Goal: Information Seeking & Learning: Learn about a topic

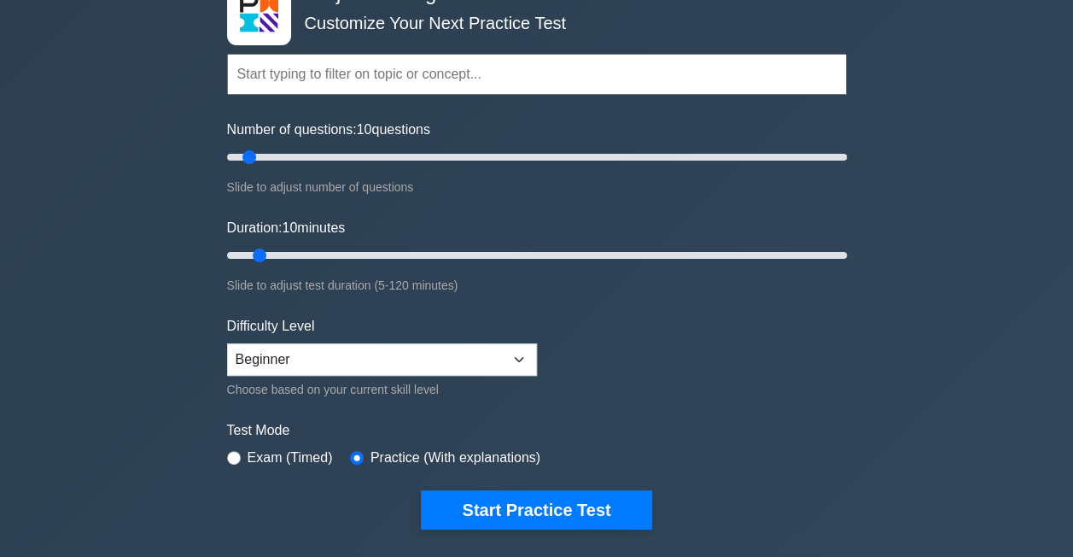
scroll to position [143, 0]
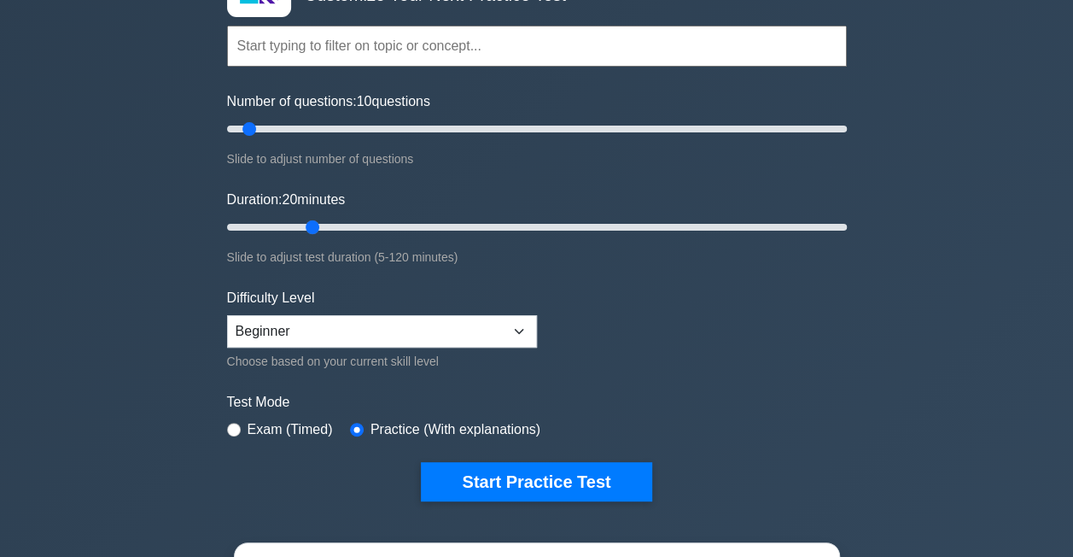
drag, startPoint x: 257, startPoint y: 225, endPoint x: 306, endPoint y: 220, distance: 48.9
type input "20"
click at [306, 220] on input "Duration: 20 minutes" at bounding box center [537, 227] width 620 height 20
drag, startPoint x: 249, startPoint y: 131, endPoint x: 234, endPoint y: 130, distance: 15.4
type input "5"
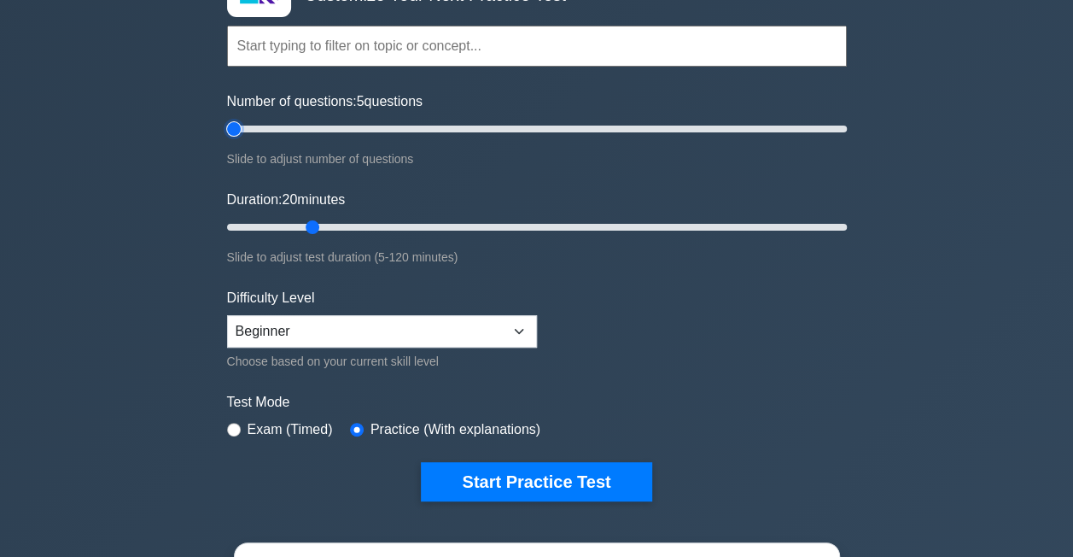
click at [234, 130] on input "Number of questions: 5 questions" at bounding box center [537, 129] width 620 height 20
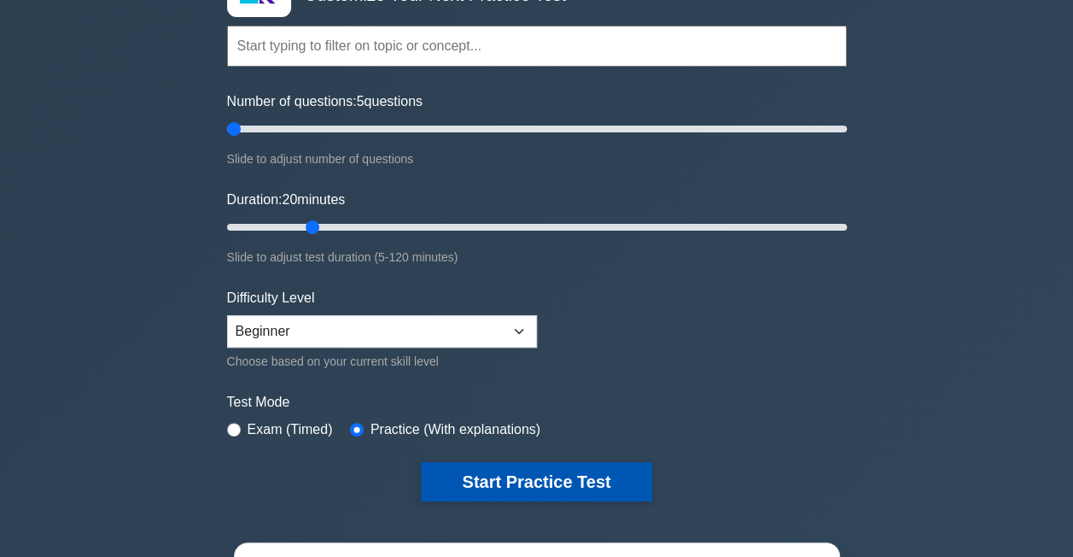
click at [502, 481] on button "Start Practice Test" at bounding box center [536, 481] width 230 height 39
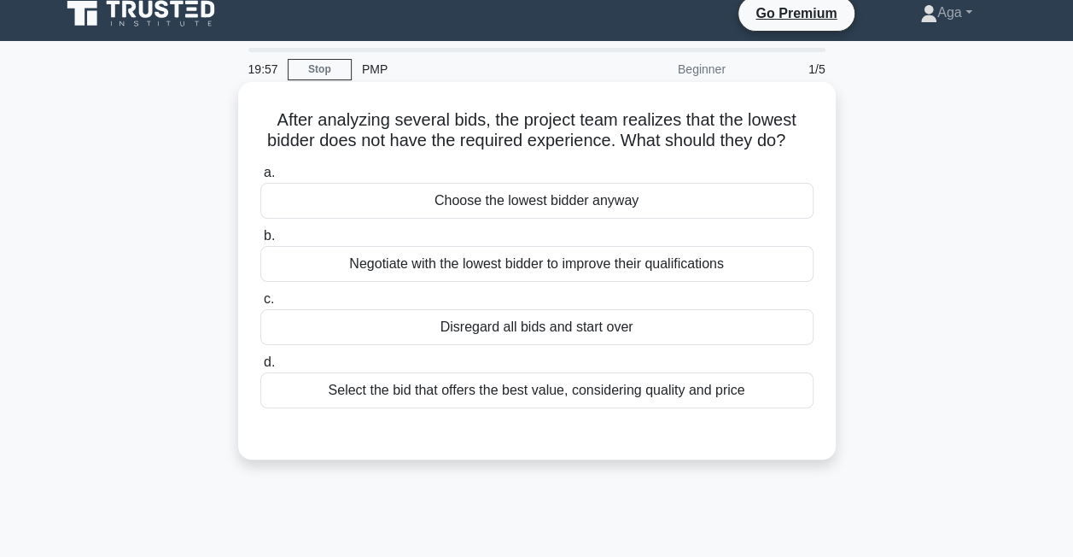
scroll to position [15, 0]
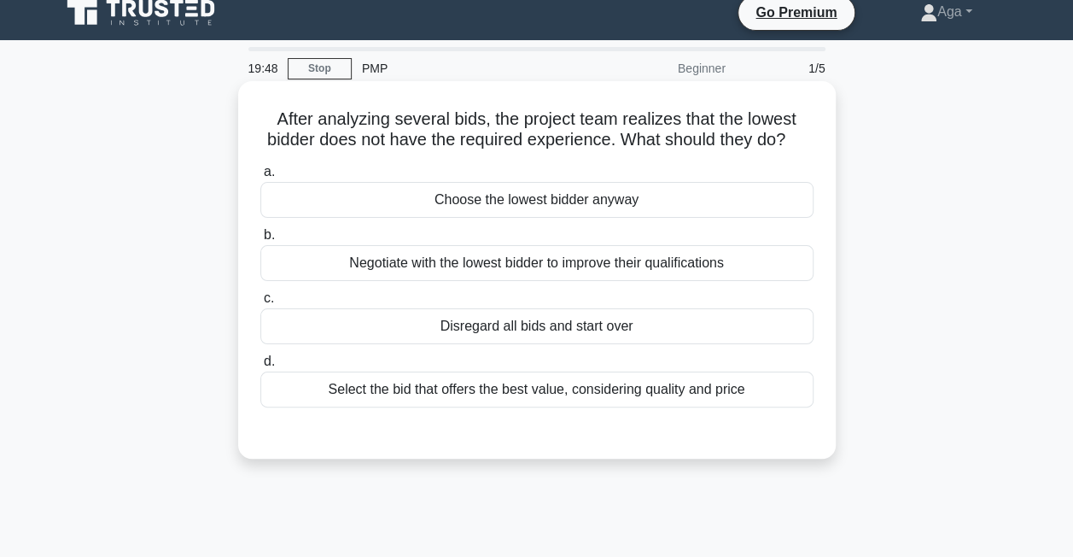
click at [508, 407] on div "Select the bid that offers the best value, considering quality and price" at bounding box center [536, 389] width 553 height 36
click at [260, 367] on input "d. Select the bid that offers the best value, considering quality and price" at bounding box center [260, 361] width 0 height 11
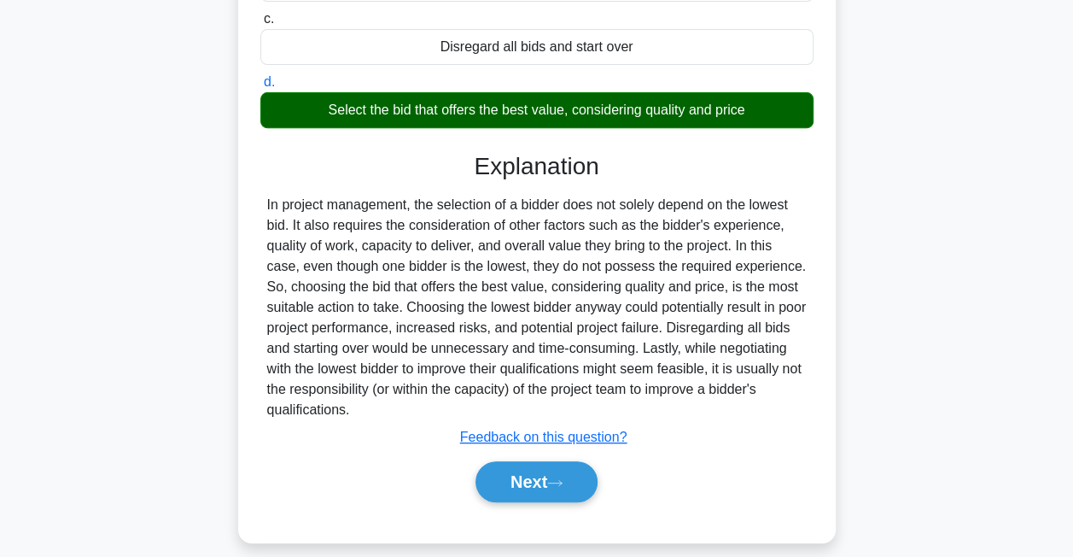
scroll to position [295, 0]
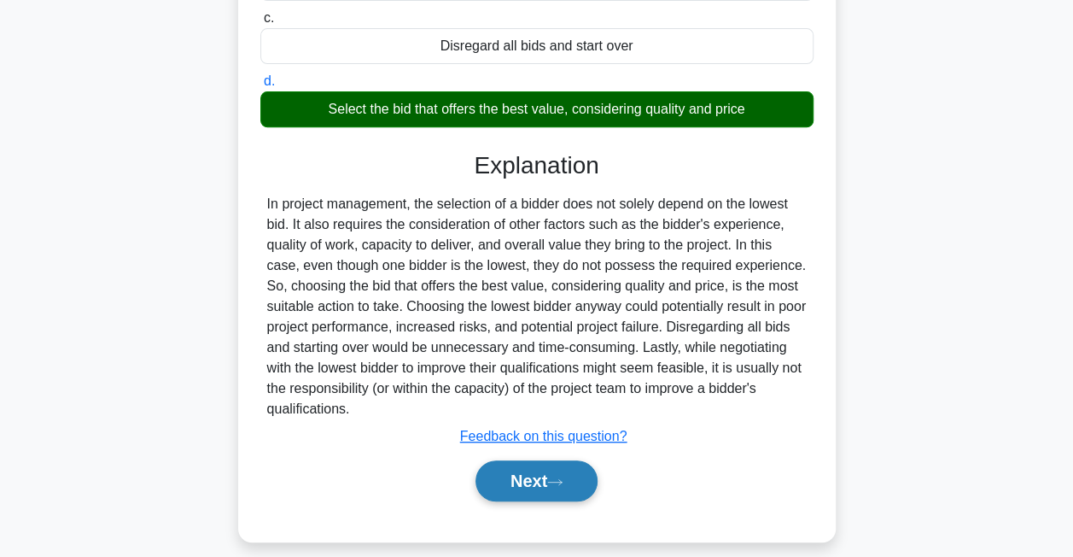
click at [540, 501] on button "Next" at bounding box center [537, 480] width 122 height 41
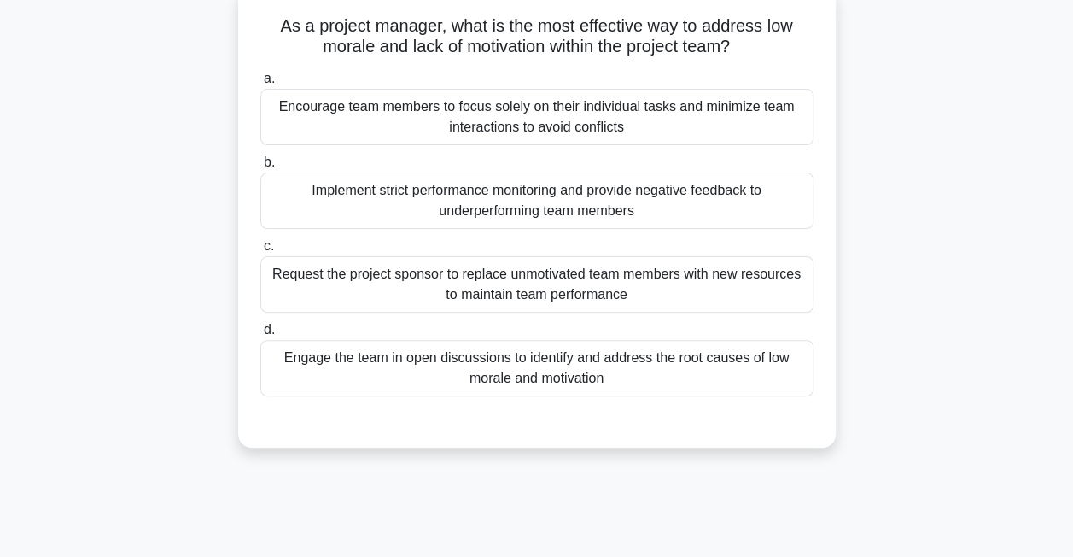
scroll to position [98, 0]
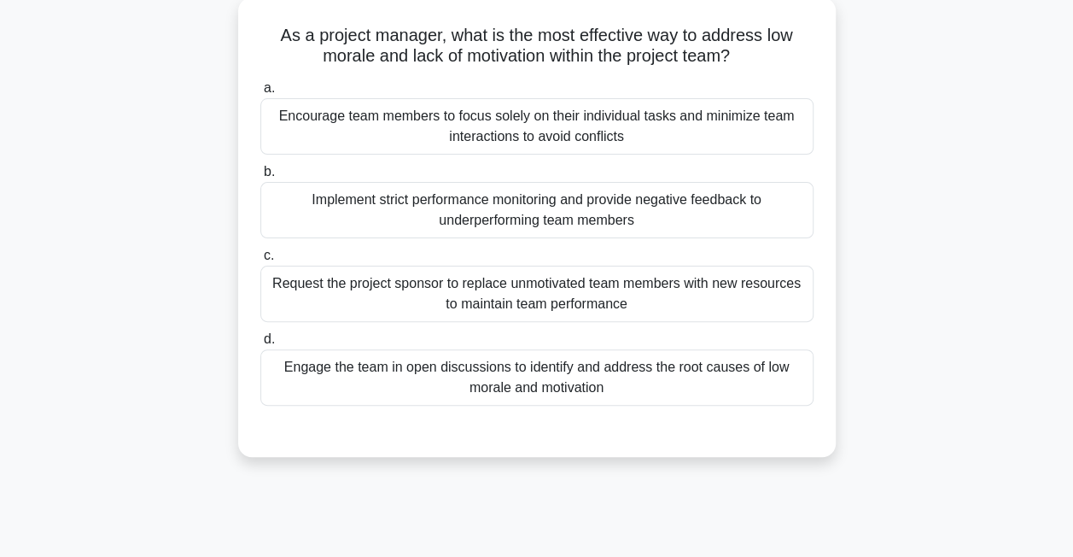
click at [655, 368] on div "Engage the team in open discussions to identify and address the root causes of …" at bounding box center [536, 377] width 553 height 56
click at [260, 345] on input "d. Engage the team in open discussions to identify and address the root causes …" at bounding box center [260, 339] width 0 height 11
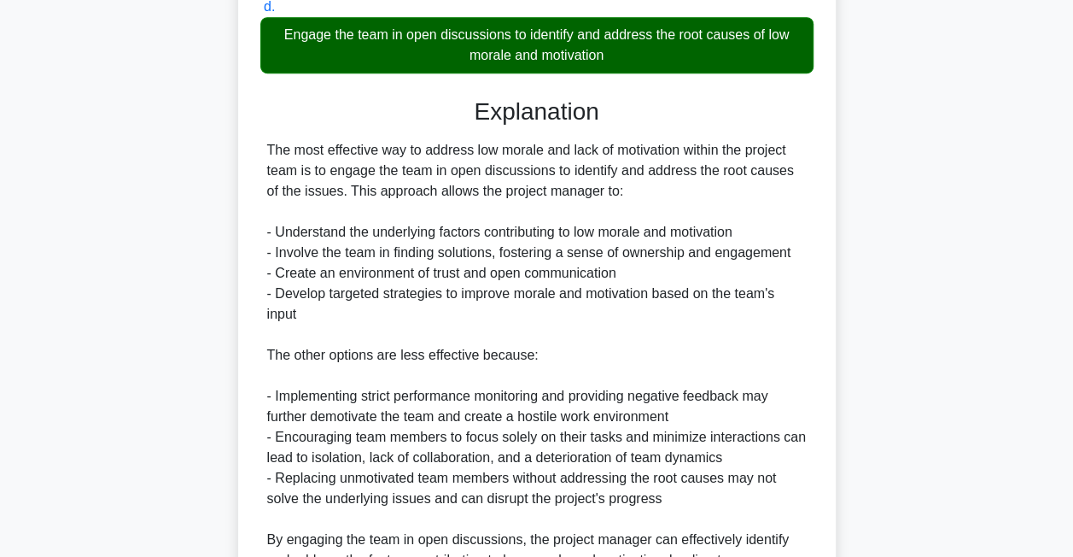
scroll to position [616, 0]
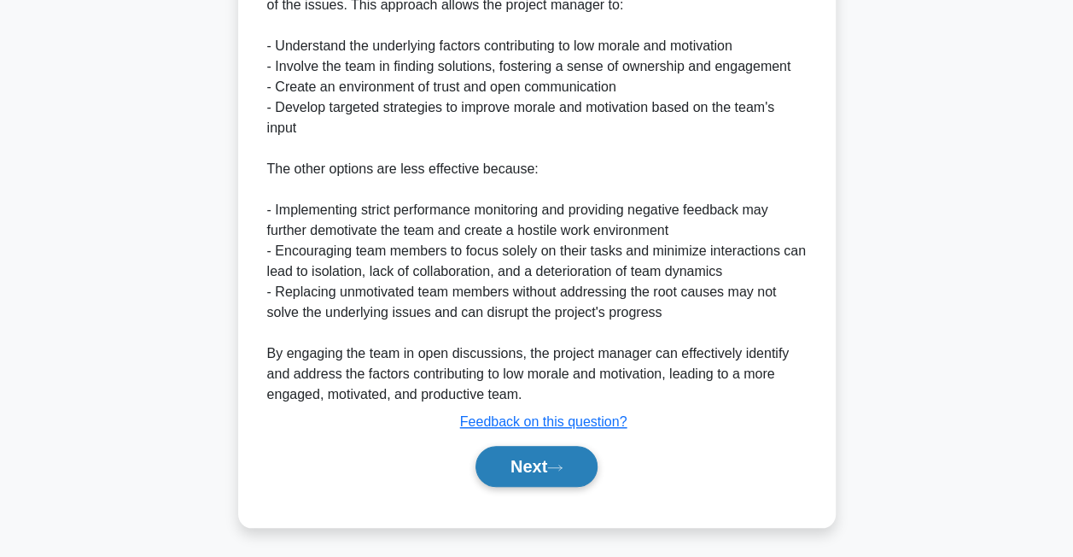
click at [567, 477] on button "Next" at bounding box center [537, 466] width 122 height 41
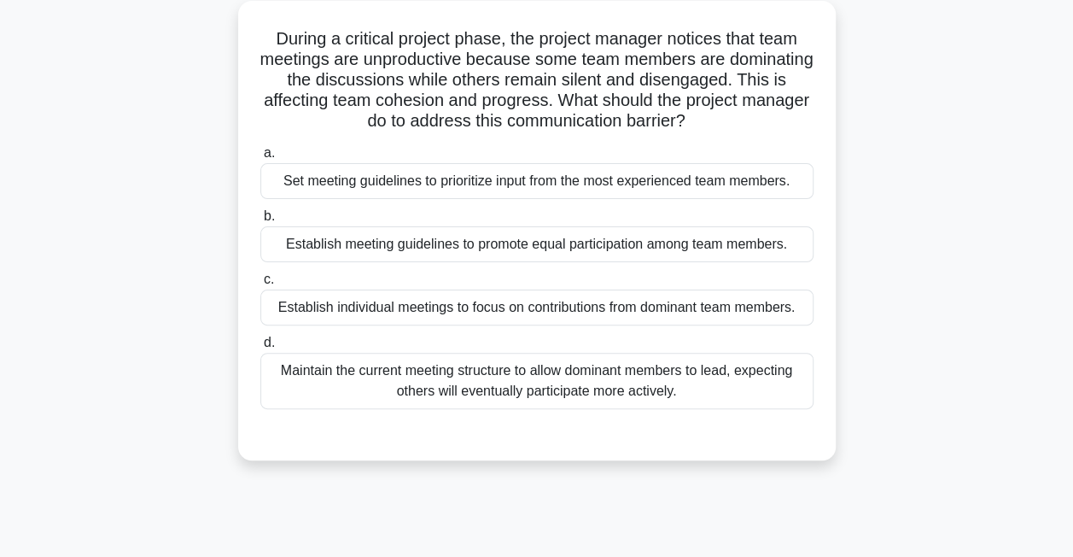
scroll to position [84, 0]
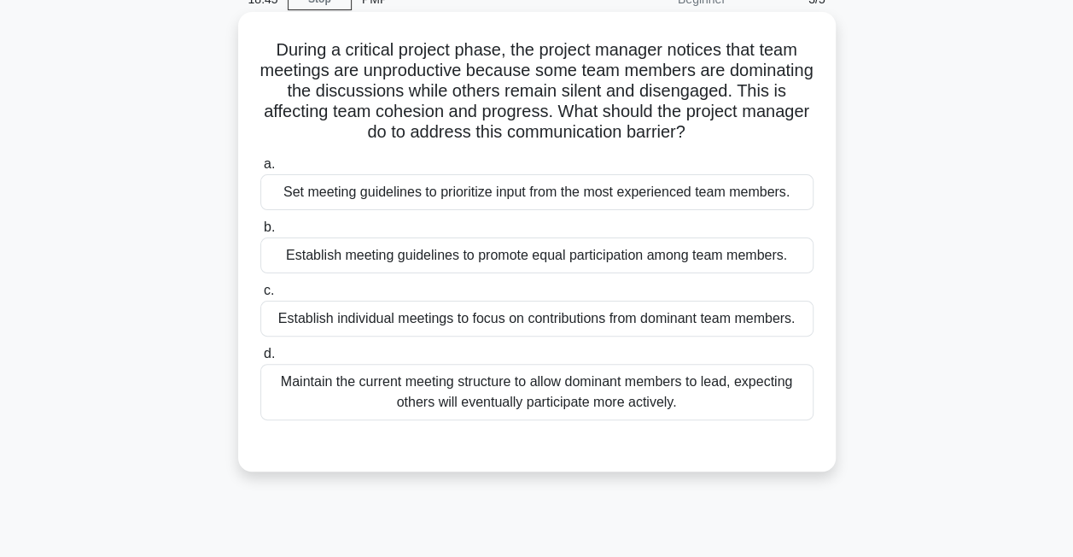
click at [509, 265] on div "Establish meeting guidelines to promote equal participation among team members." at bounding box center [536, 255] width 553 height 36
click at [260, 233] on input "b. Establish meeting guidelines to promote equal participation among team membe…" at bounding box center [260, 227] width 0 height 11
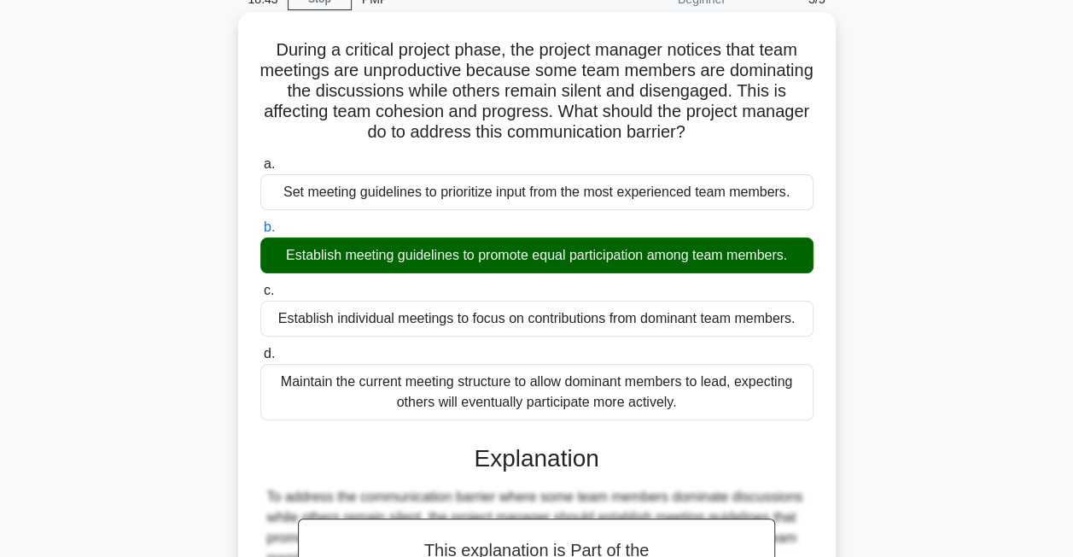
scroll to position [371, 0]
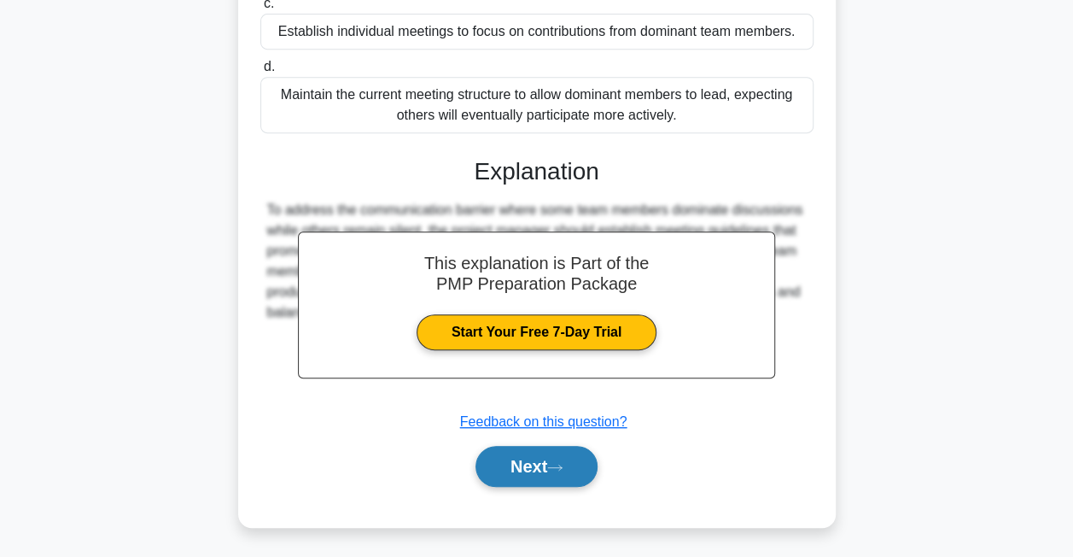
click at [558, 476] on button "Next" at bounding box center [537, 466] width 122 height 41
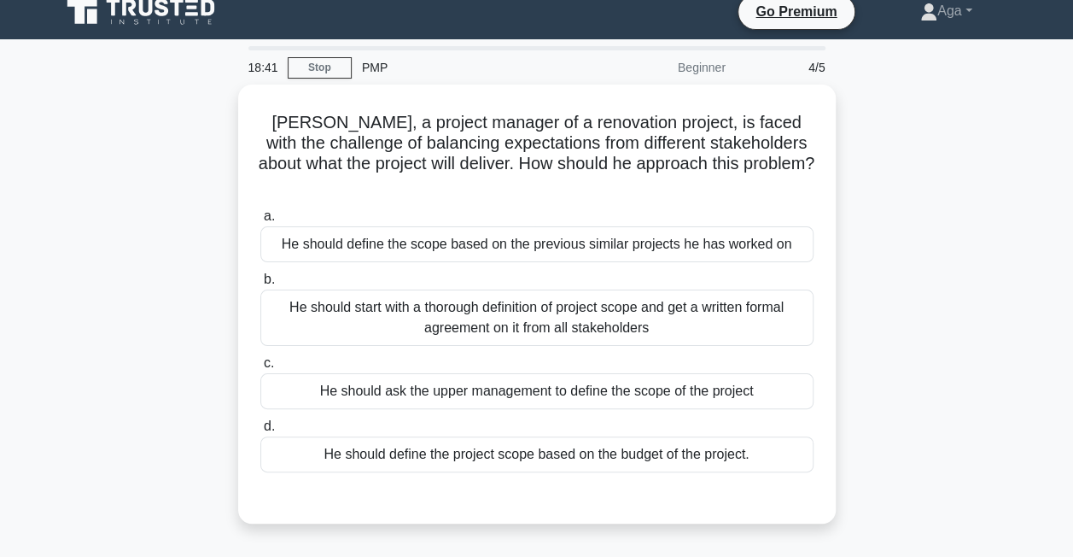
scroll to position [12, 0]
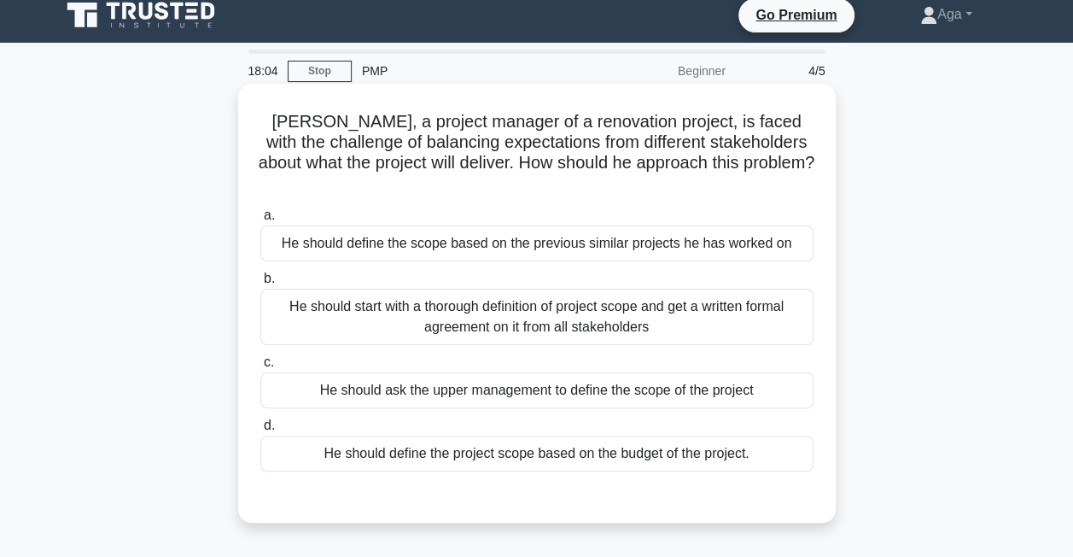
click at [465, 289] on div "He should start with a thorough definition of project scope and get a written f…" at bounding box center [536, 317] width 553 height 56
click at [260, 284] on input "b. He should start with a thorough definition of project scope and get a writte…" at bounding box center [260, 278] width 0 height 11
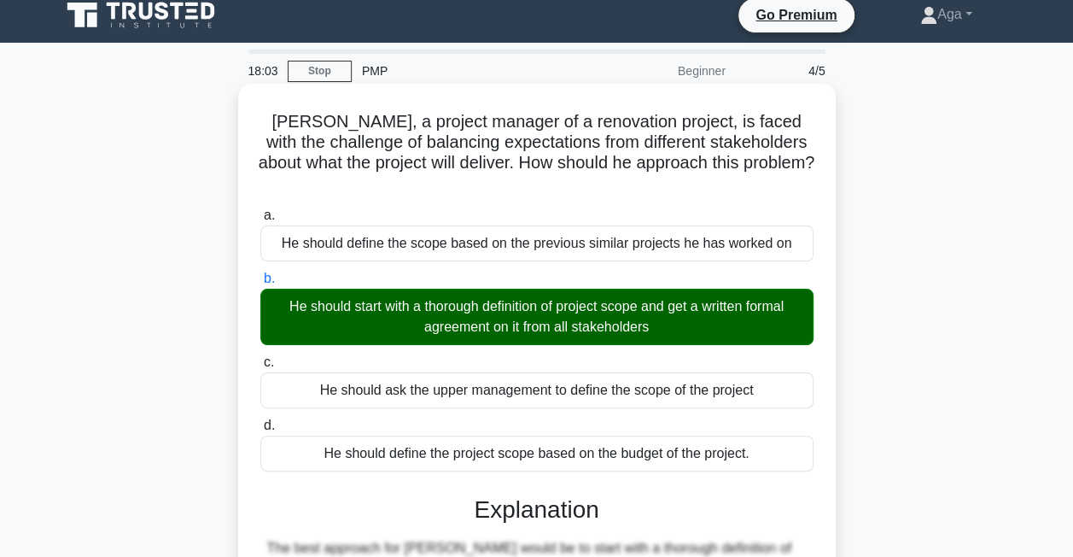
scroll to position [365, 0]
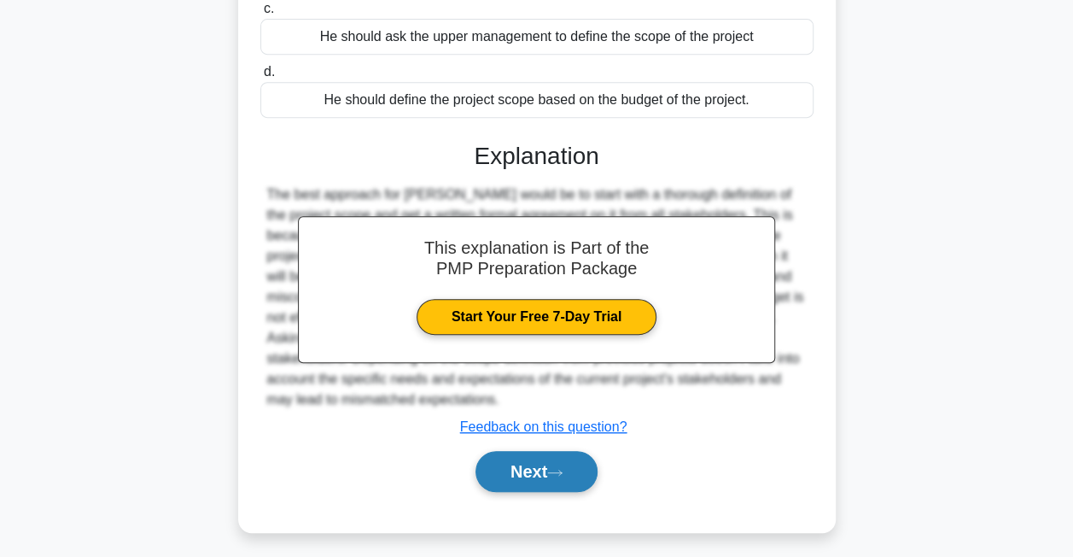
click at [545, 451] on button "Next" at bounding box center [537, 471] width 122 height 41
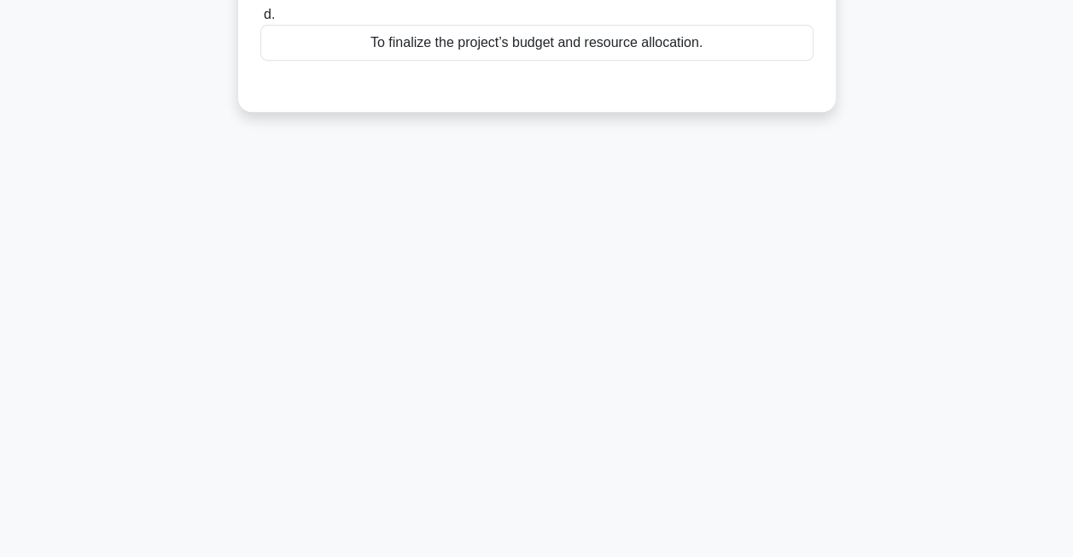
scroll to position [0, 0]
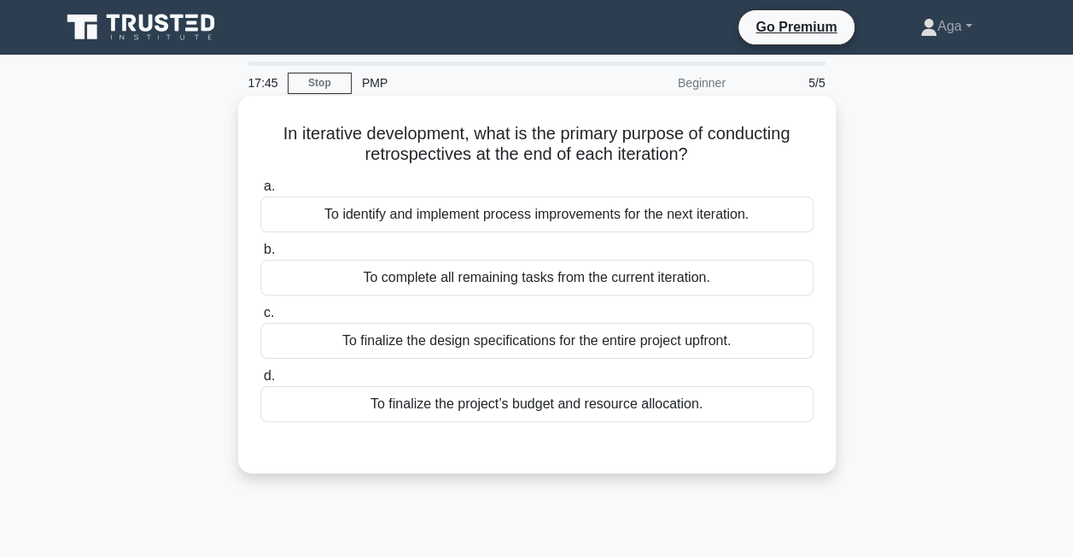
click at [543, 210] on div "To identify and implement process improvements for the next iteration." at bounding box center [536, 214] width 553 height 36
click at [260, 192] on input "a. To identify and implement process improvements for the next iteration." at bounding box center [260, 186] width 0 height 11
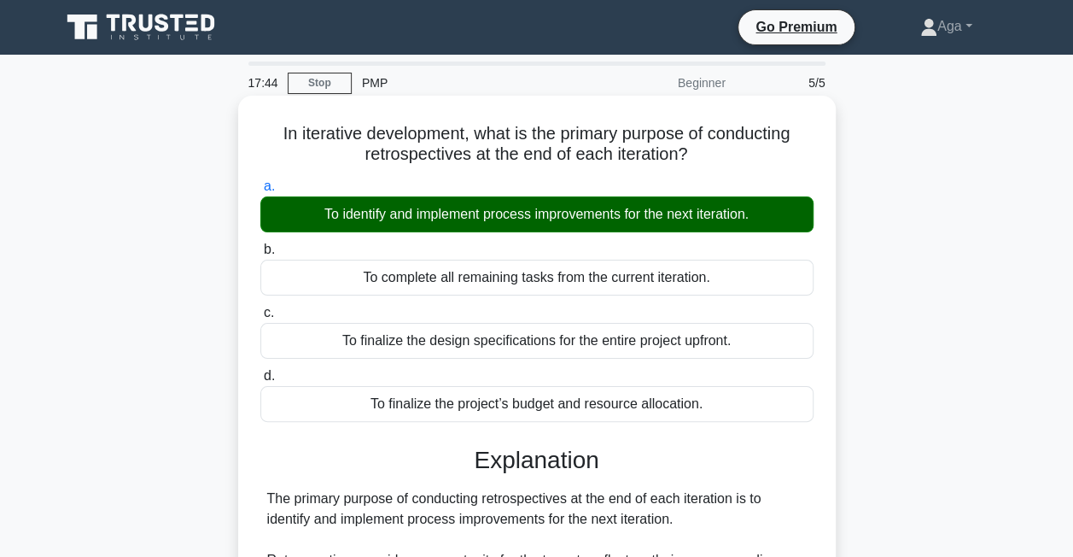
scroll to position [391, 0]
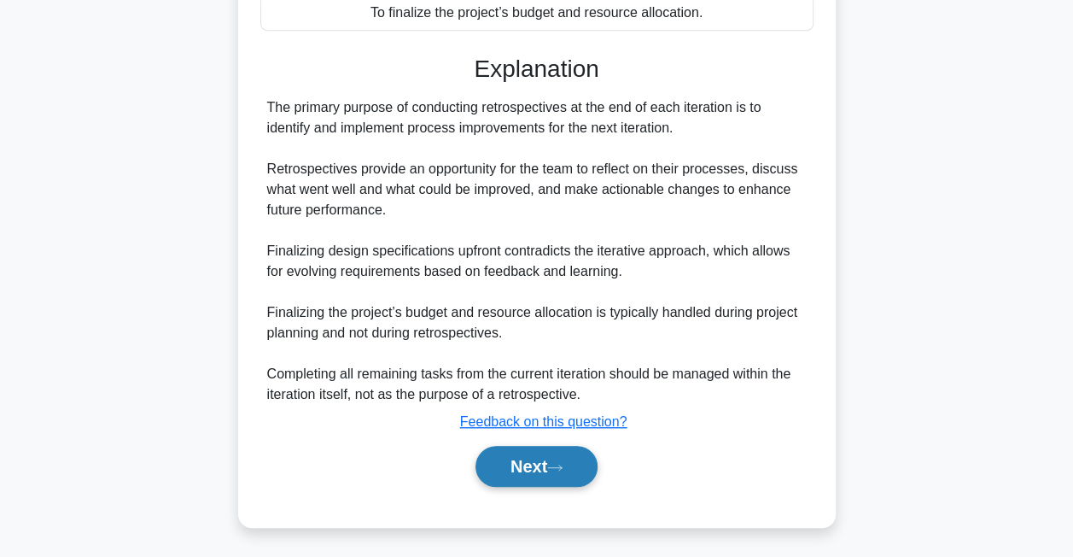
click at [550, 452] on button "Next" at bounding box center [537, 466] width 122 height 41
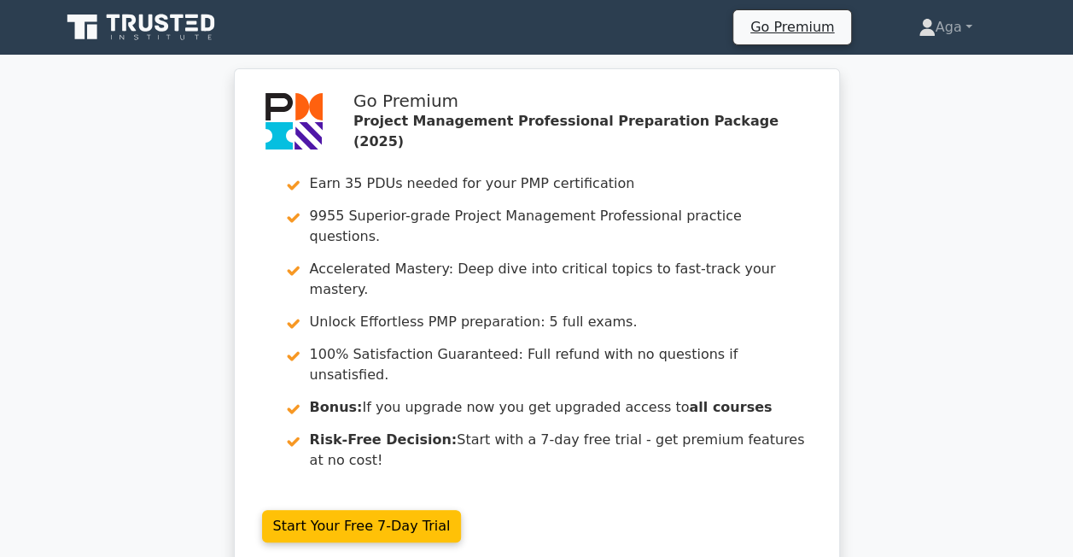
click at [155, 14] on icon at bounding box center [143, 27] width 164 height 32
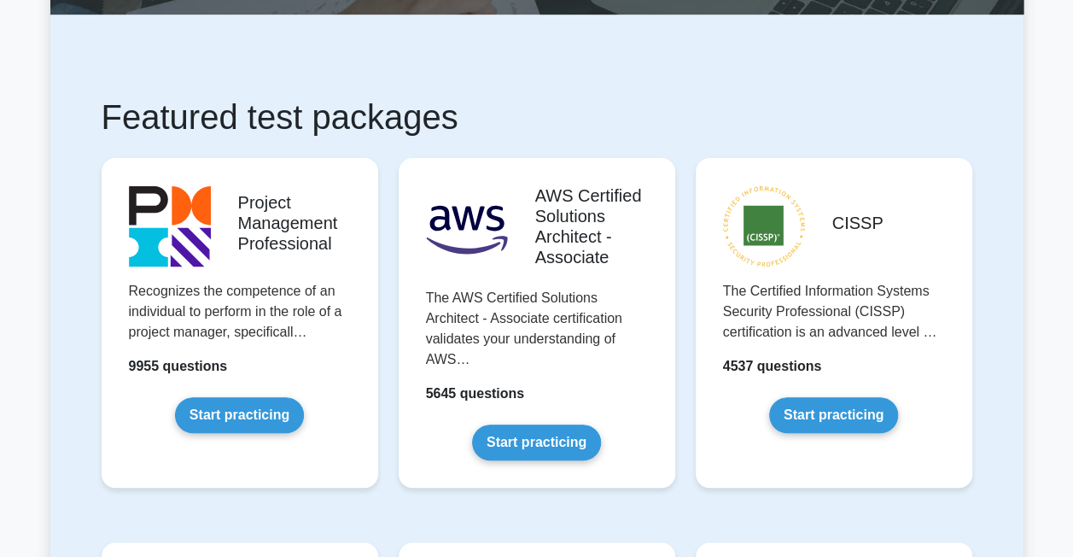
scroll to position [239, 0]
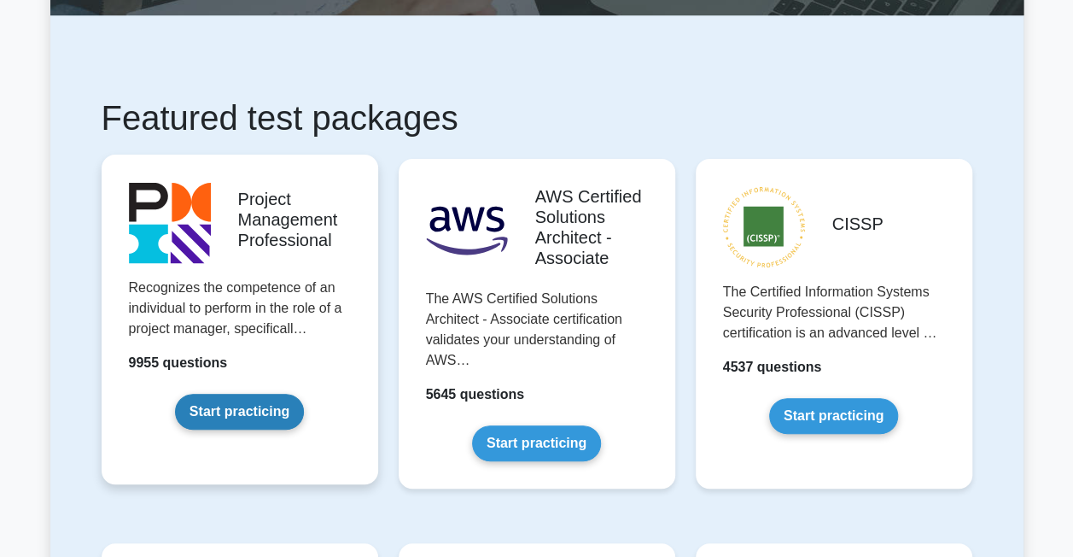
click at [241, 415] on link "Start practicing" at bounding box center [239, 412] width 129 height 36
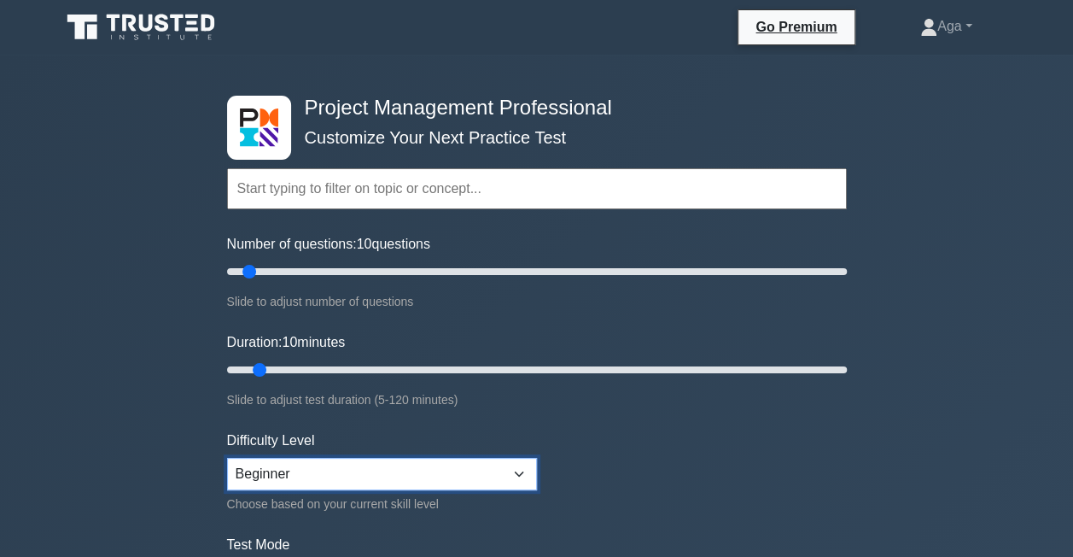
click at [327, 471] on select "Beginner Intermediate Expert" at bounding box center [382, 474] width 310 height 32
select select "intermediate"
click at [227, 458] on select "Beginner Intermediate Expert" at bounding box center [382, 474] width 310 height 32
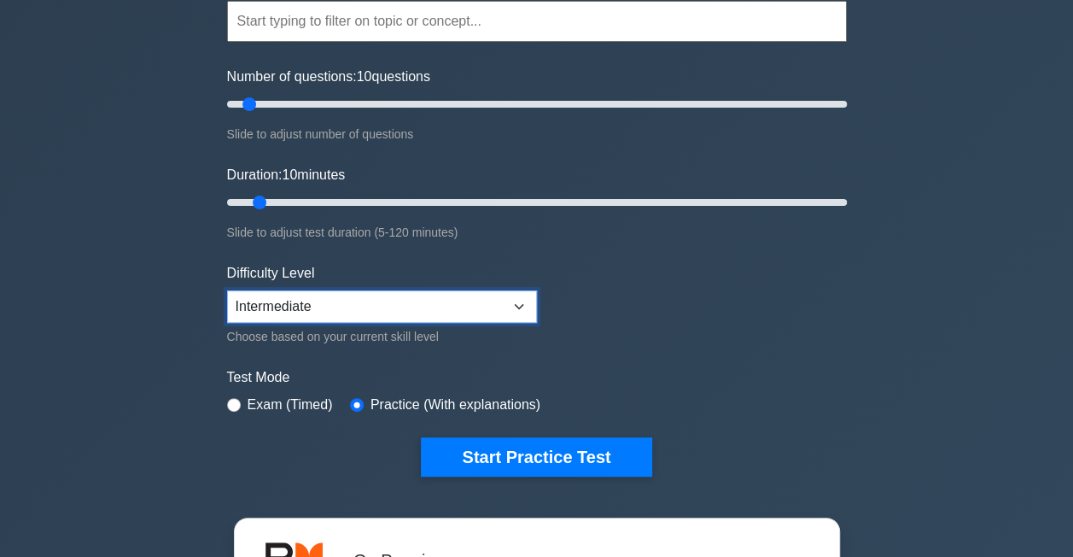
scroll to position [207, 0]
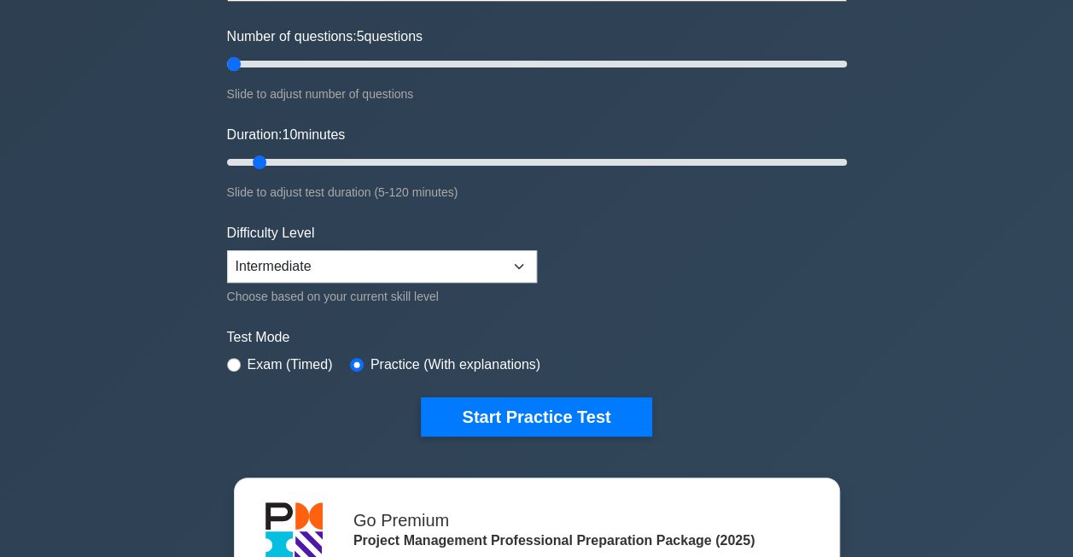
drag, startPoint x: 254, startPoint y: 62, endPoint x: 222, endPoint y: 54, distance: 33.5
type input "5"
click at [227, 54] on input "Number of questions: 5 questions" at bounding box center [537, 64] width 620 height 20
drag, startPoint x: 260, startPoint y: 160, endPoint x: 290, endPoint y: 160, distance: 29.9
click at [290, 160] on input "Duration: 15 minutes" at bounding box center [537, 162] width 620 height 20
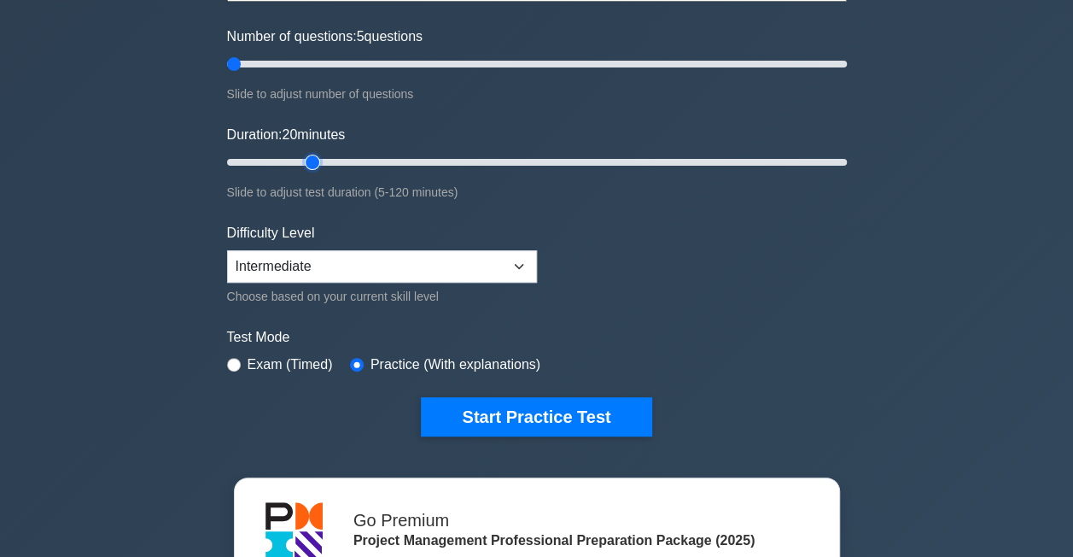
drag, startPoint x: 290, startPoint y: 160, endPoint x: 305, endPoint y: 160, distance: 14.5
type input "20"
click at [305, 160] on input "Duration: 20 minutes" at bounding box center [537, 162] width 620 height 20
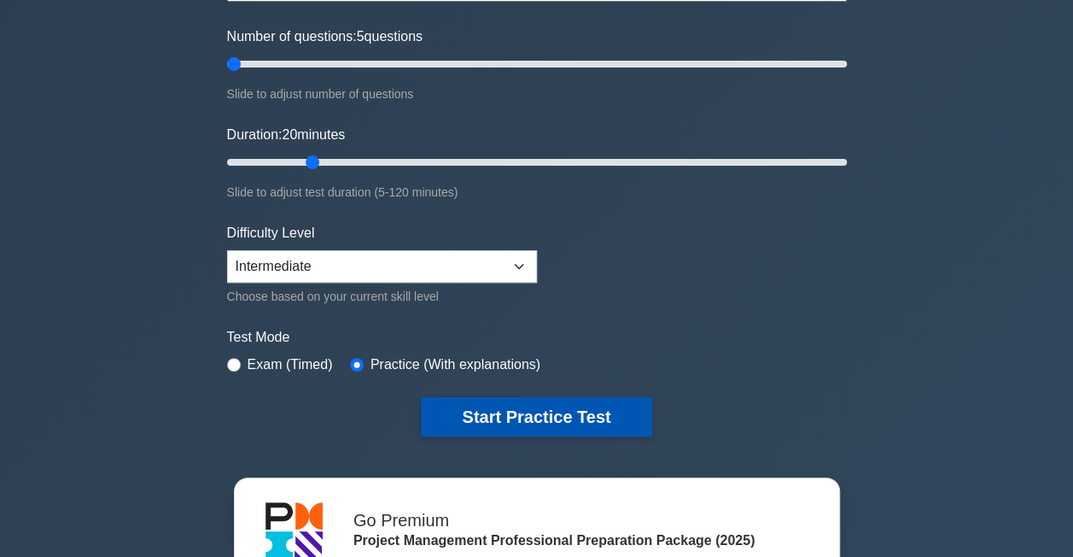
click at [540, 423] on button "Start Practice Test" at bounding box center [536, 416] width 230 height 39
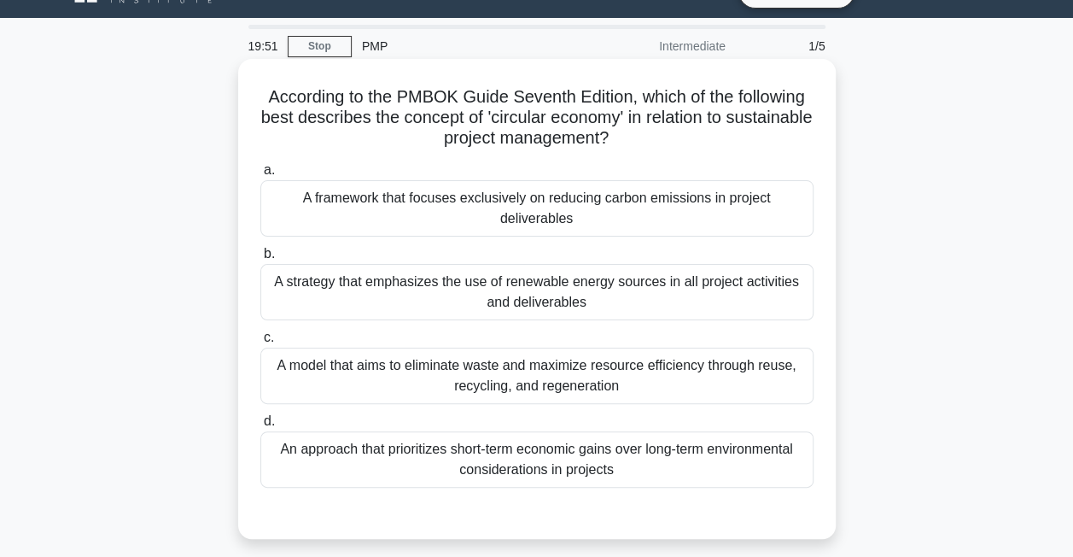
scroll to position [39, 0]
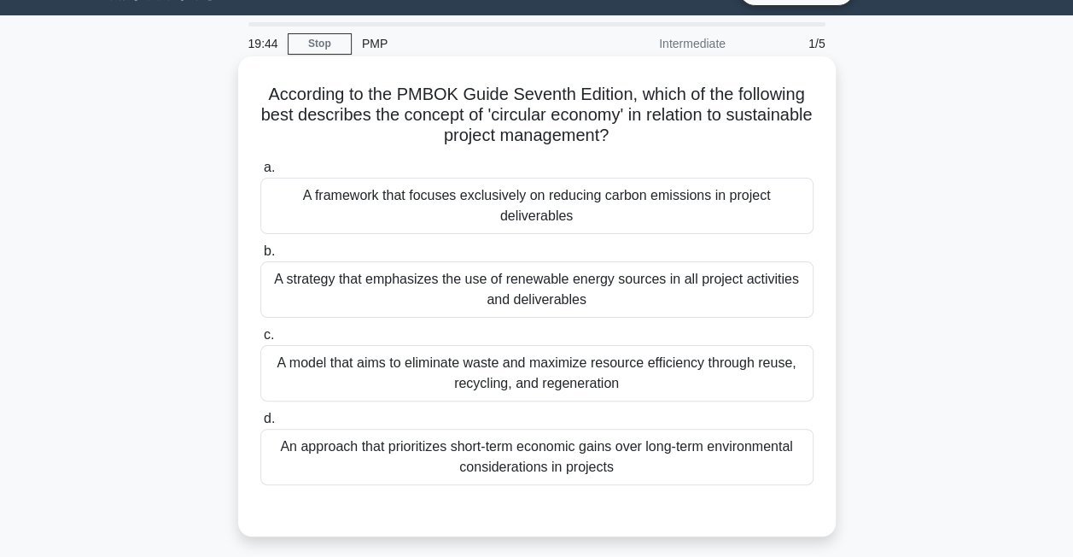
click at [727, 377] on div "A model that aims to eliminate waste and maximize resource efficiency through r…" at bounding box center [536, 373] width 553 height 56
click at [260, 341] on input "c. A model that aims to eliminate waste and maximize resource efficiency throug…" at bounding box center [260, 335] width 0 height 11
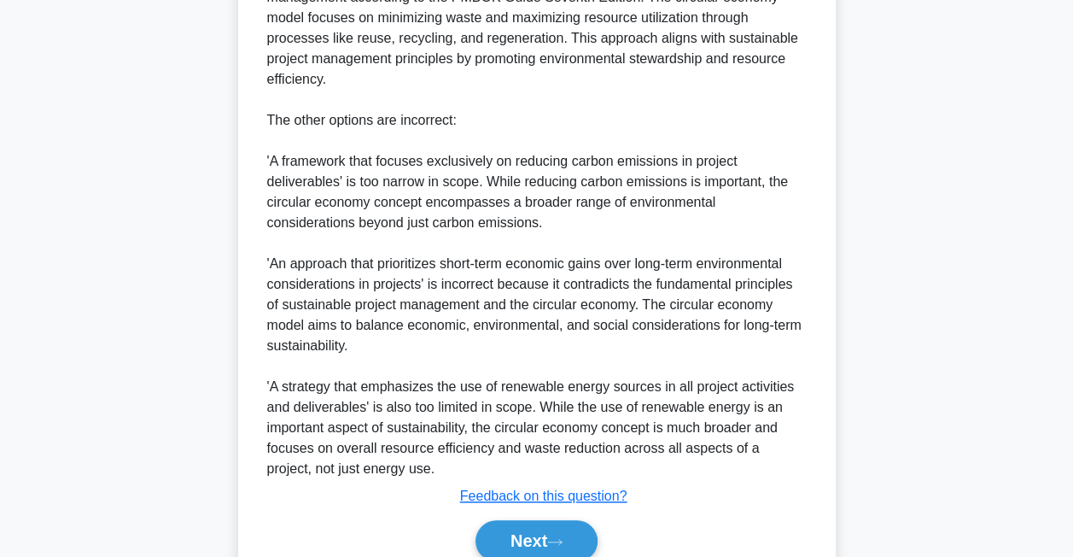
scroll to position [696, 0]
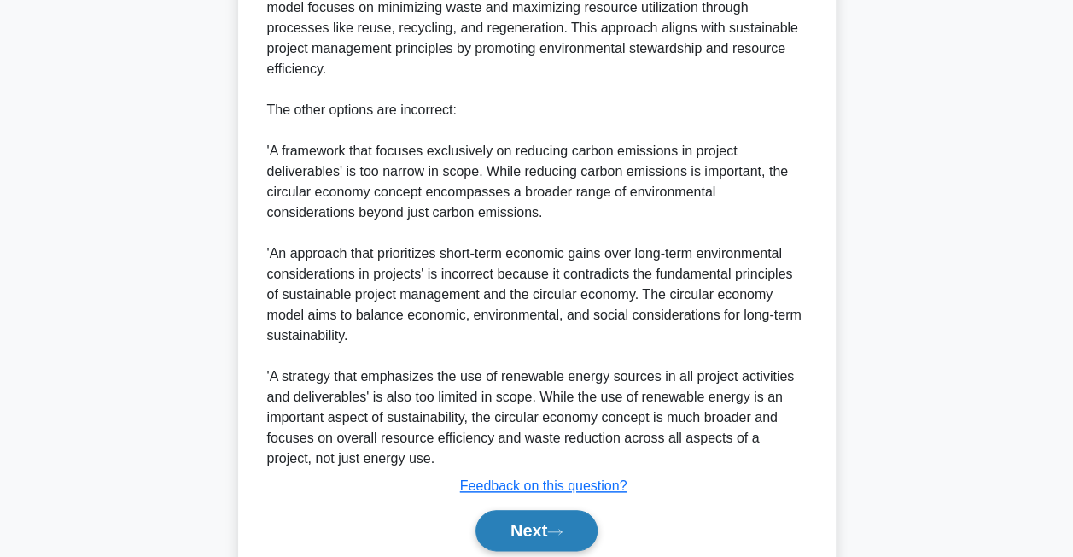
click at [552, 528] on button "Next" at bounding box center [537, 530] width 122 height 41
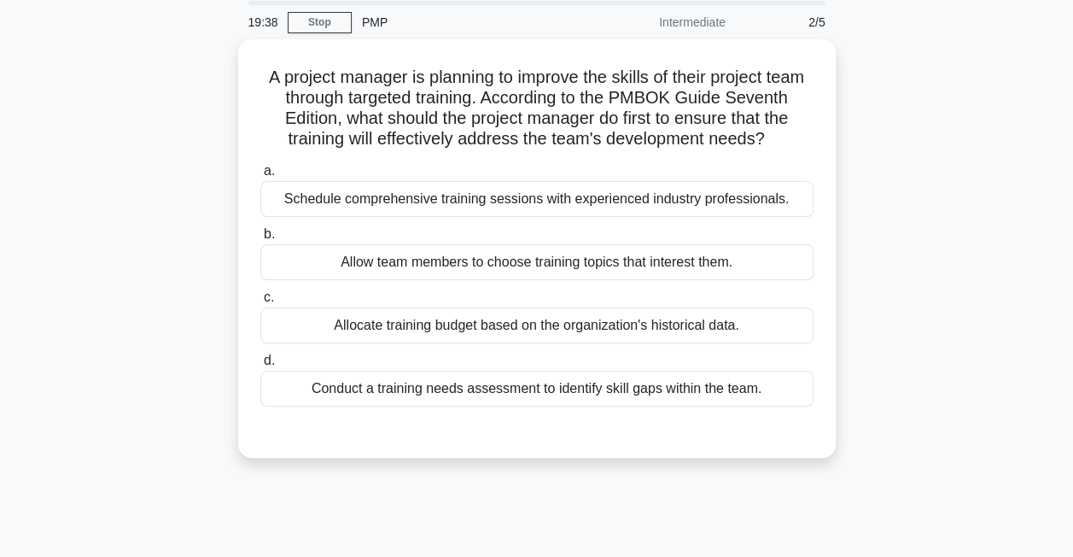
scroll to position [61, 0]
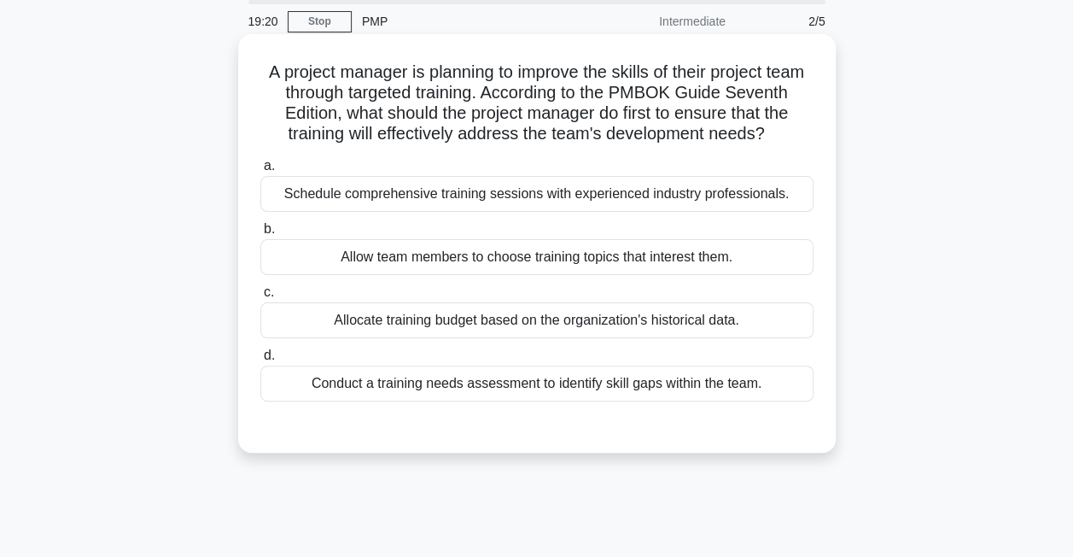
click at [664, 398] on div "Conduct a training needs assessment to identify skill gaps within the team." at bounding box center [536, 383] width 553 height 36
click at [260, 361] on input "d. Conduct a training needs assessment to identify skill gaps within the team." at bounding box center [260, 355] width 0 height 11
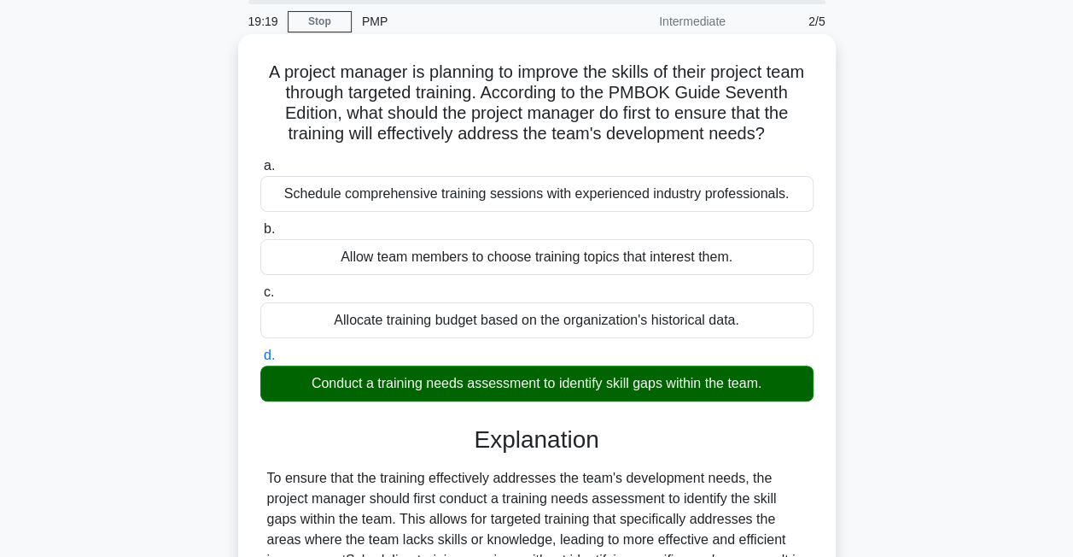
scroll to position [365, 0]
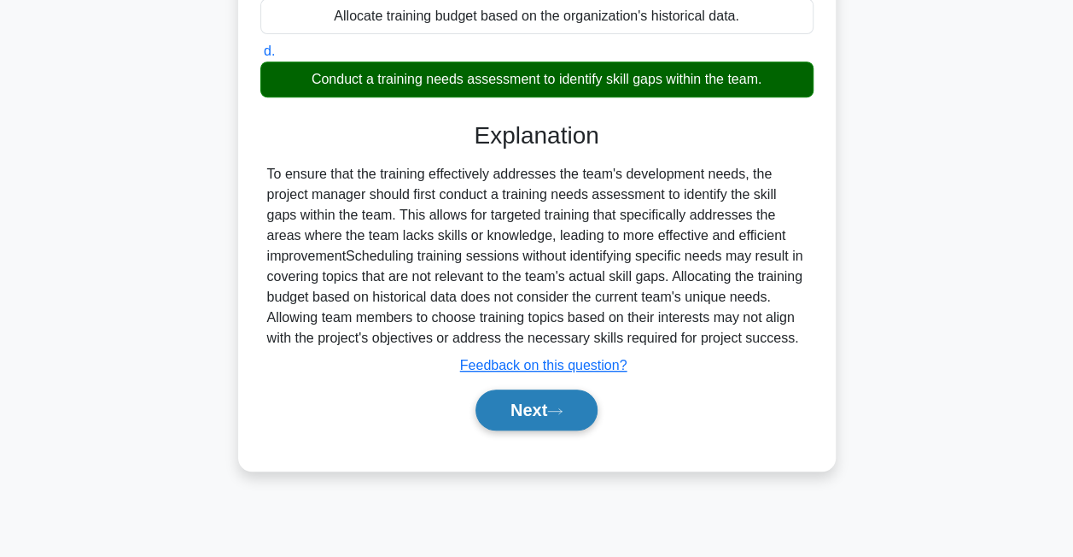
click at [557, 430] on button "Next" at bounding box center [537, 409] width 122 height 41
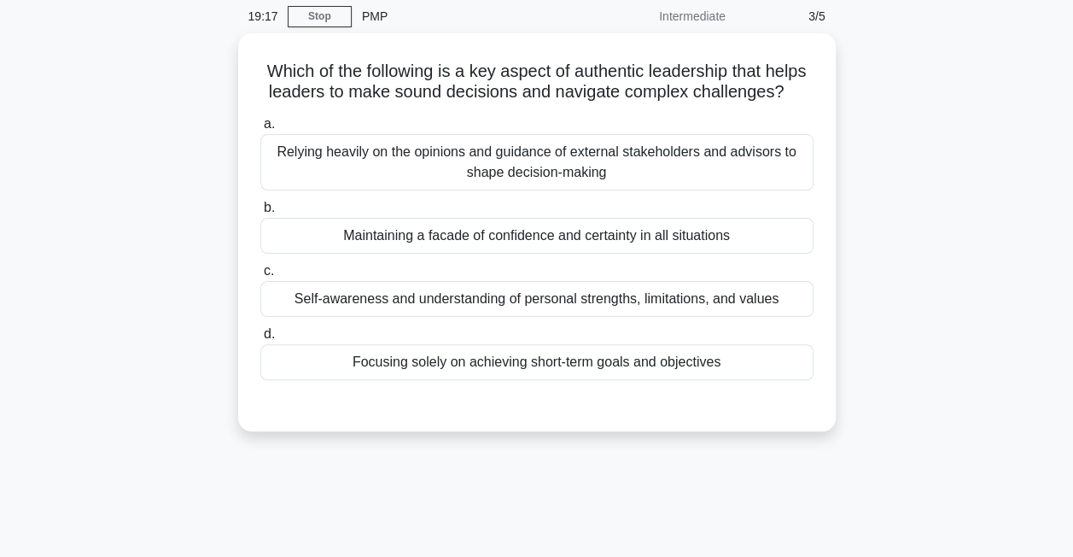
scroll to position [63, 0]
click at [487, 316] on div "Self-awareness and understanding of personal strengths, limitations, and values" at bounding box center [536, 298] width 553 height 36
click at [260, 276] on input "c. Self-awareness and understanding of personal strengths, limitations, and val…" at bounding box center [260, 270] width 0 height 11
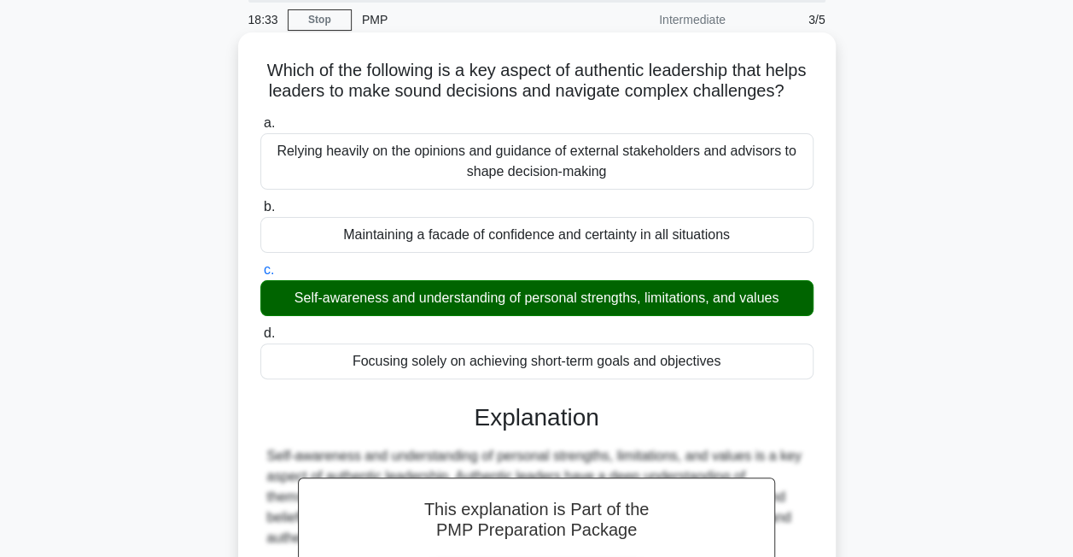
scroll to position [493, 0]
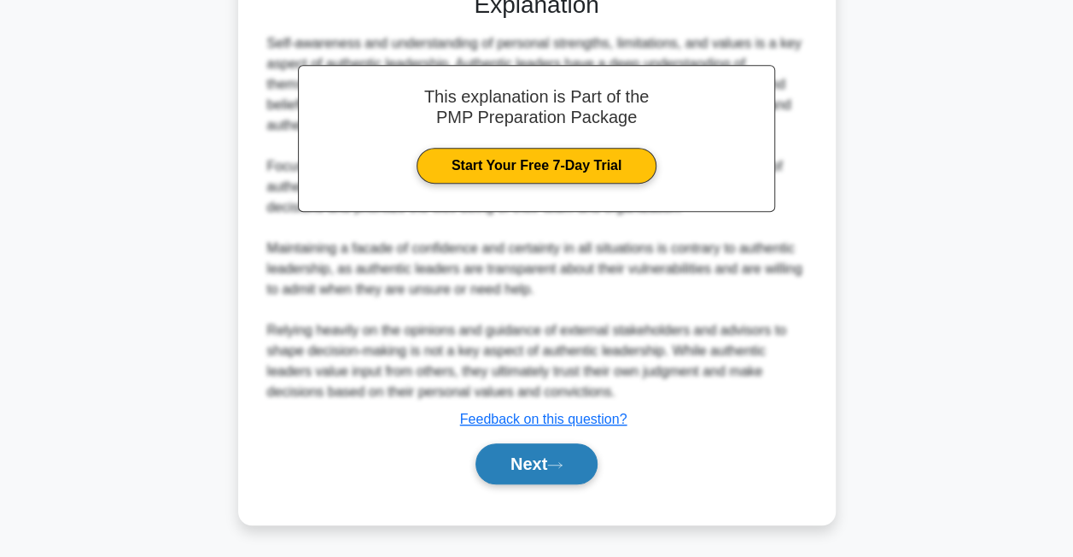
click at [538, 468] on button "Next" at bounding box center [537, 463] width 122 height 41
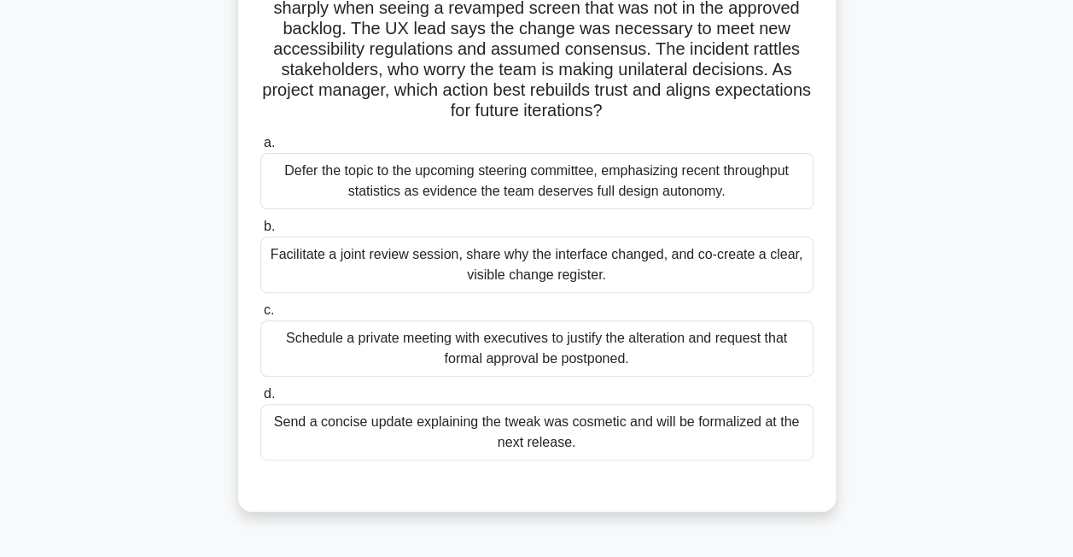
scroll to position [152, 0]
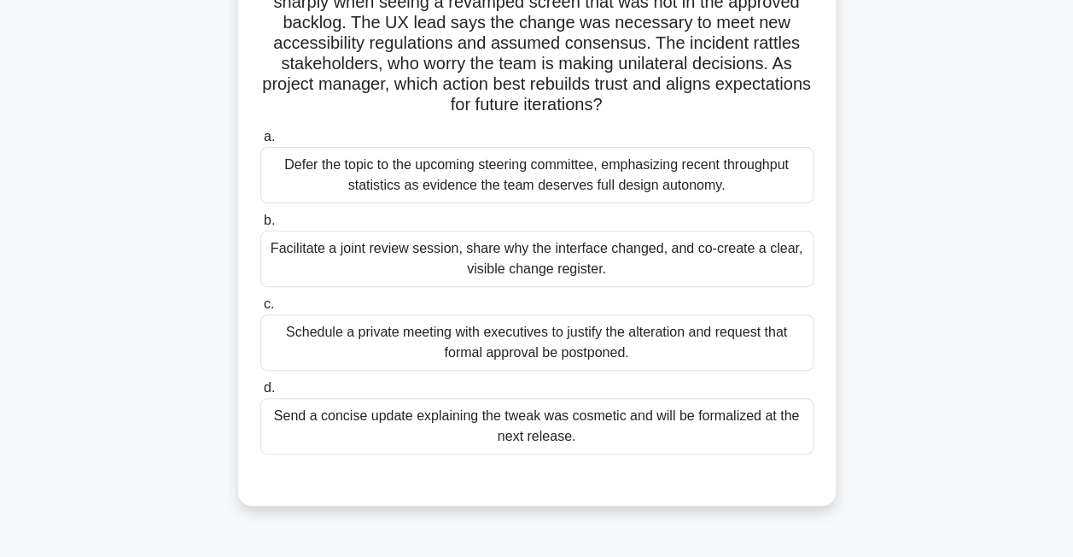
click at [536, 263] on div "Facilitate a joint review session, share why the interface changed, and co-crea…" at bounding box center [536, 258] width 553 height 56
click at [260, 226] on input "b. Facilitate a joint review session, share why the interface changed, and co-c…" at bounding box center [260, 220] width 0 height 11
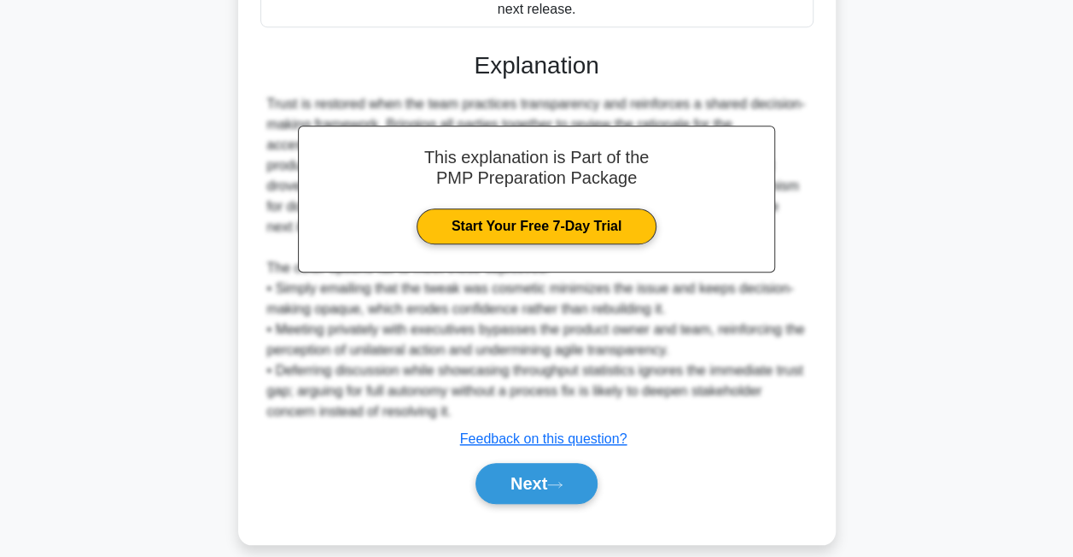
scroll to position [596, 0]
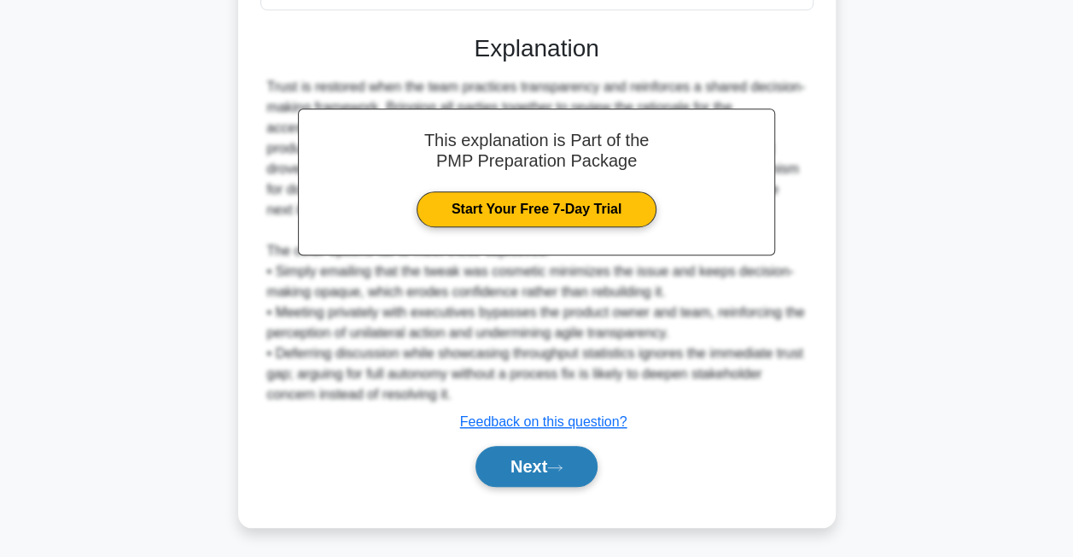
click at [519, 463] on button "Next" at bounding box center [537, 466] width 122 height 41
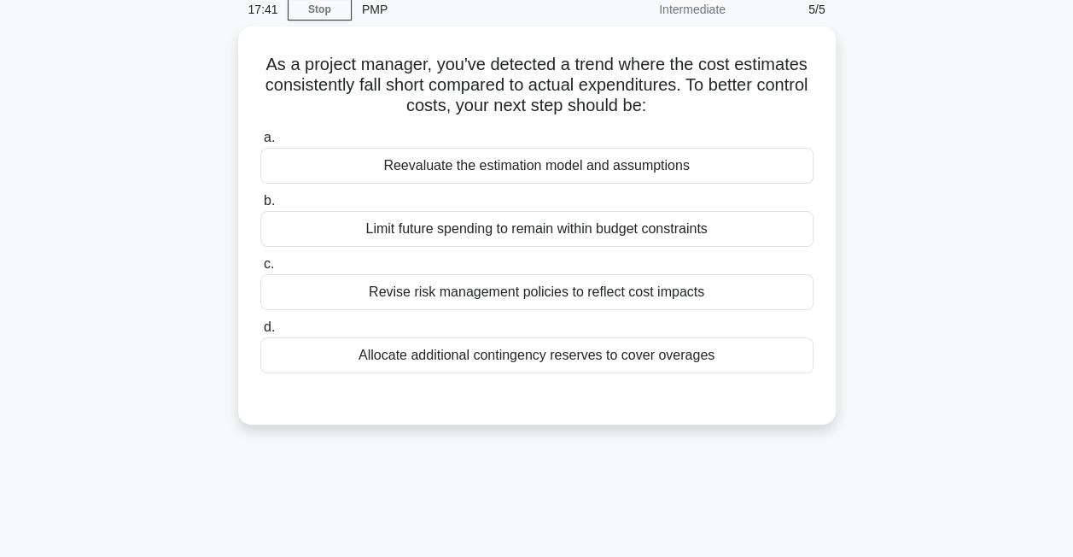
scroll to position [72, 0]
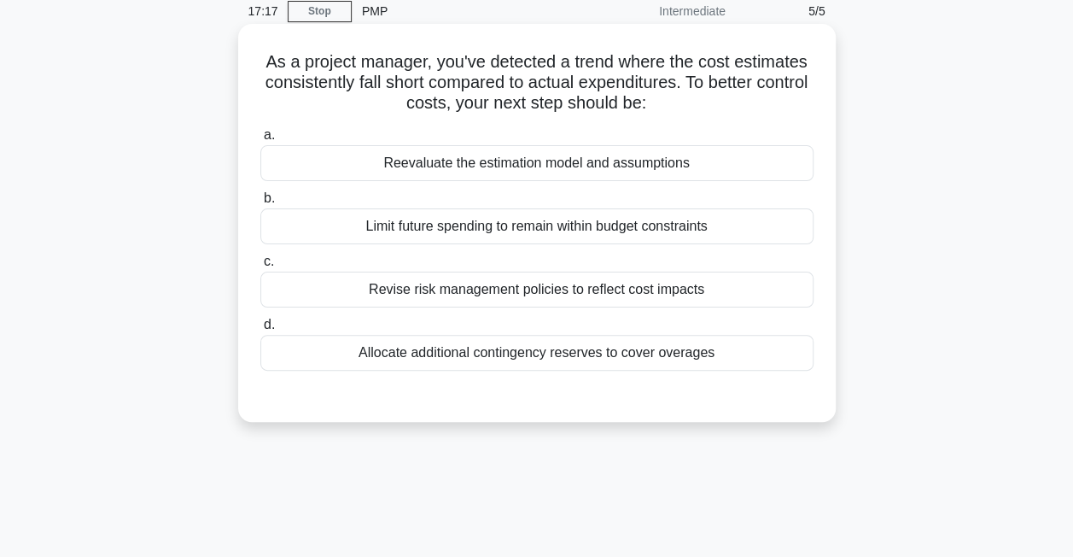
click at [565, 171] on div "Reevaluate the estimation model and assumptions" at bounding box center [536, 163] width 553 height 36
click at [260, 141] on input "a. Reevaluate the estimation model and assumptions" at bounding box center [260, 135] width 0 height 11
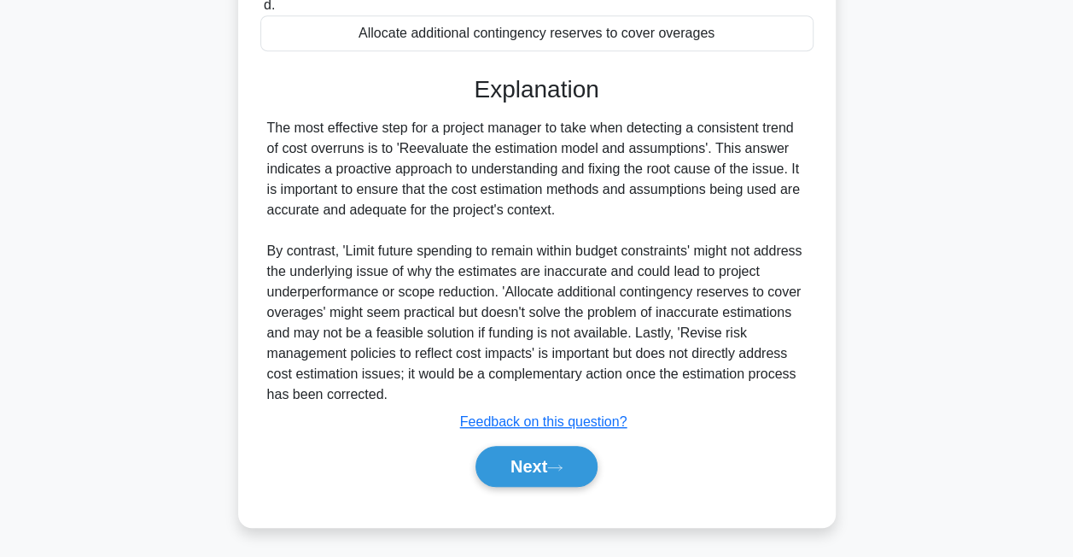
scroll to position [391, 0]
click at [549, 452] on button "Next" at bounding box center [537, 466] width 122 height 41
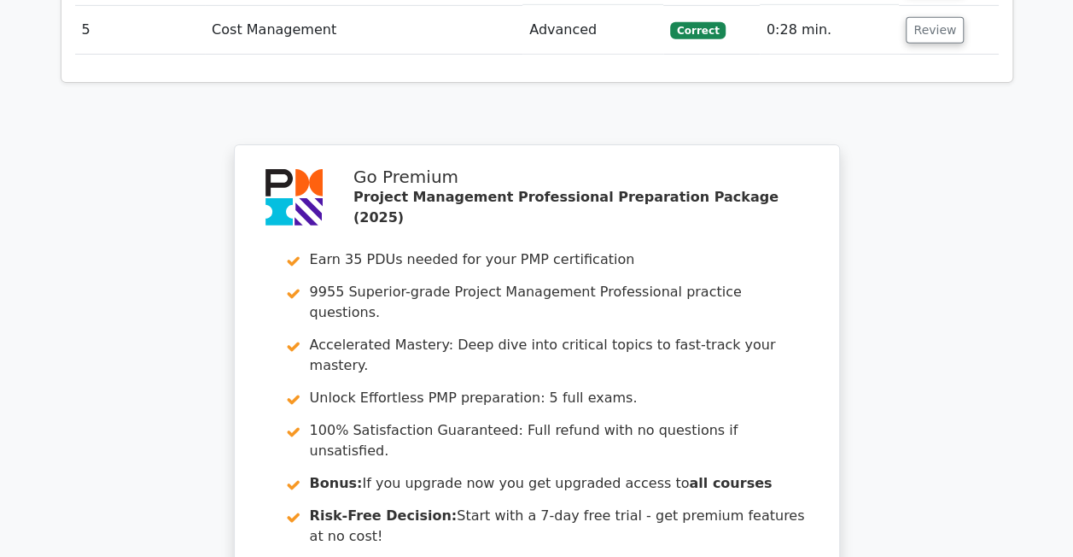
scroll to position [3000, 0]
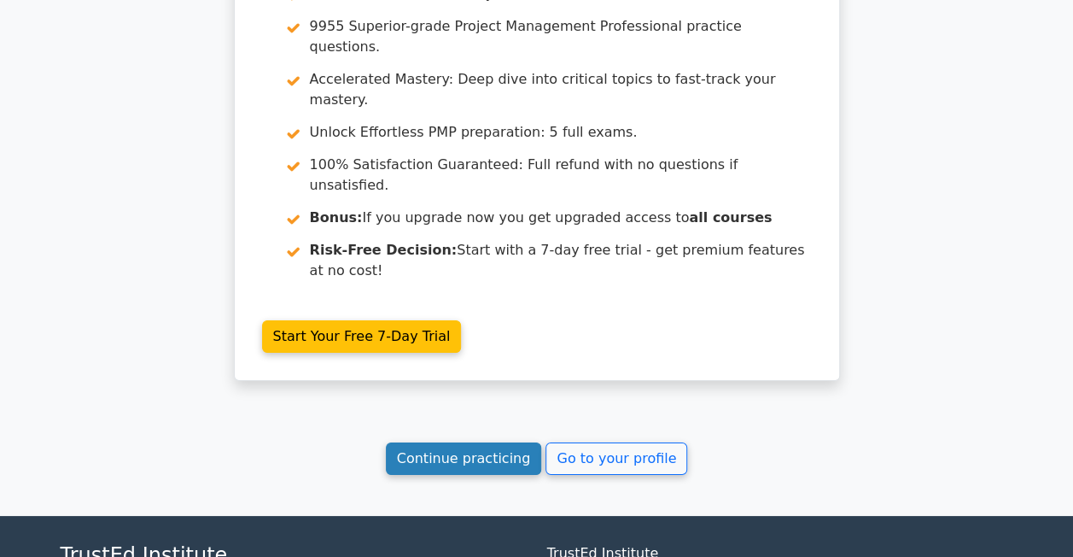
click at [501, 442] on link "Continue practicing" at bounding box center [464, 458] width 156 height 32
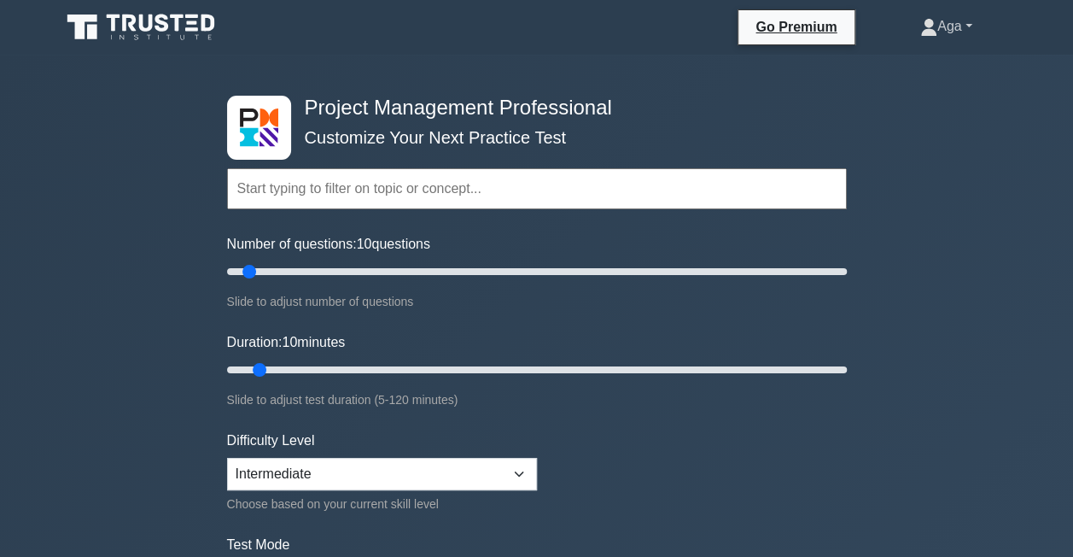
click at [961, 24] on link "Aga" at bounding box center [946, 26] width 134 height 34
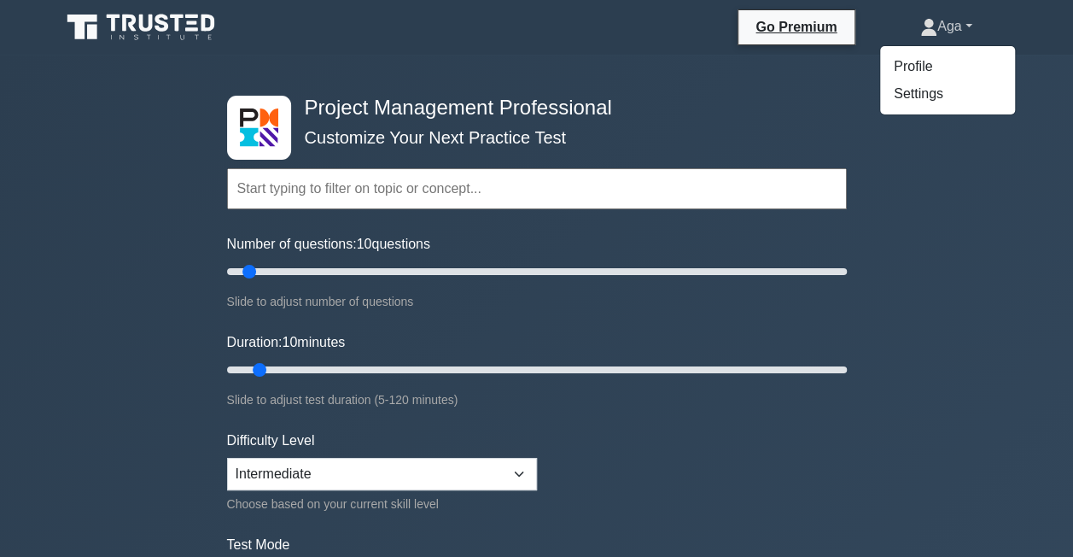
click at [961, 24] on link "Aga" at bounding box center [946, 26] width 134 height 34
